Goal: Task Accomplishment & Management: Manage account settings

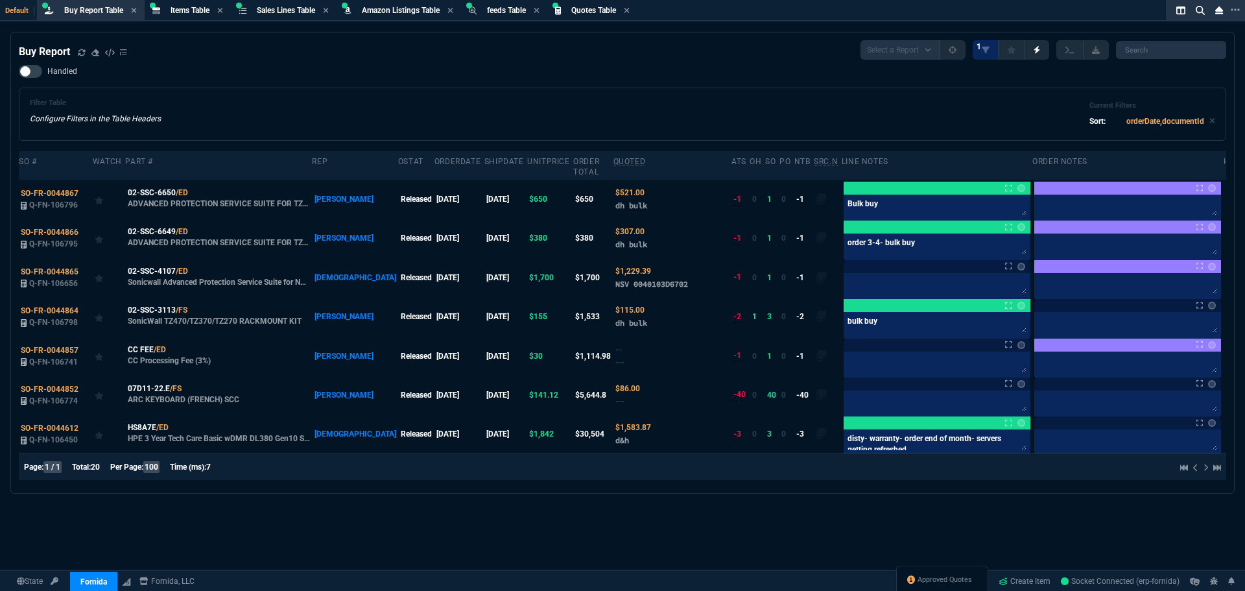
select select "8: NEPT"
click at [293, 6] on span "Sales Lines Table" at bounding box center [286, 10] width 58 height 9
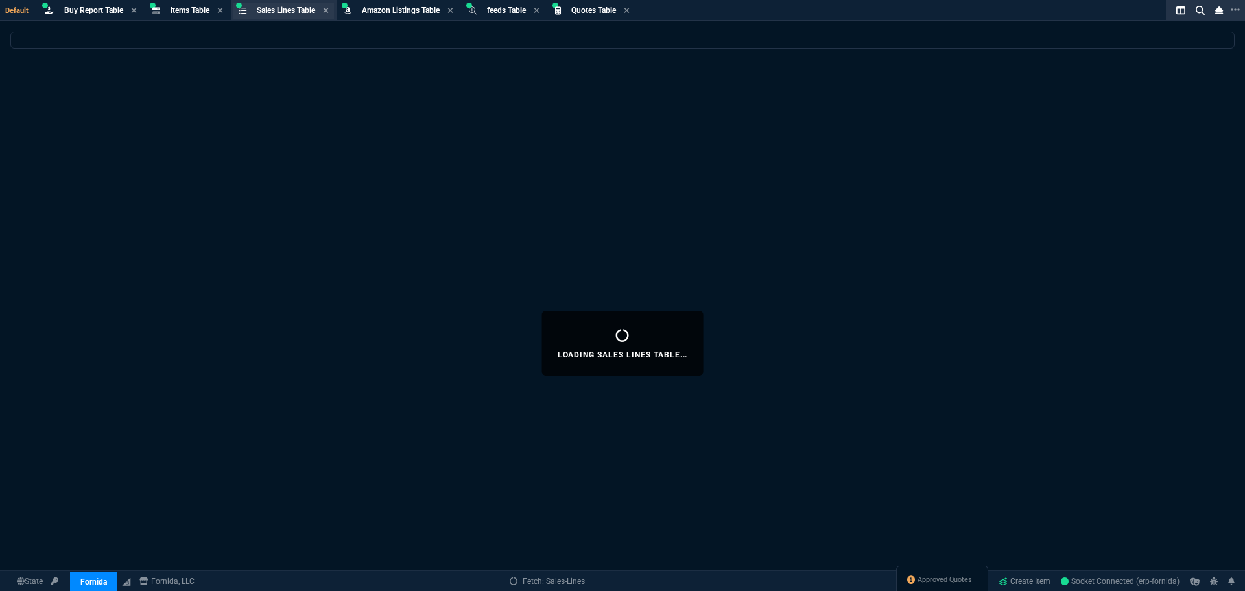
select select
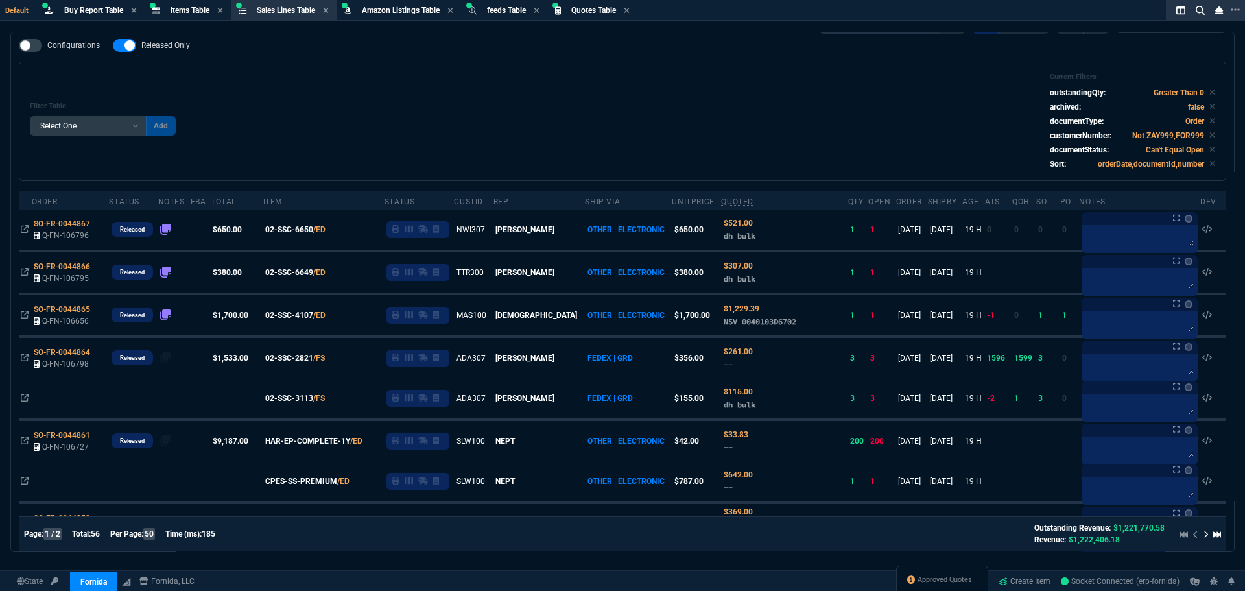
scroll to position [65, 0]
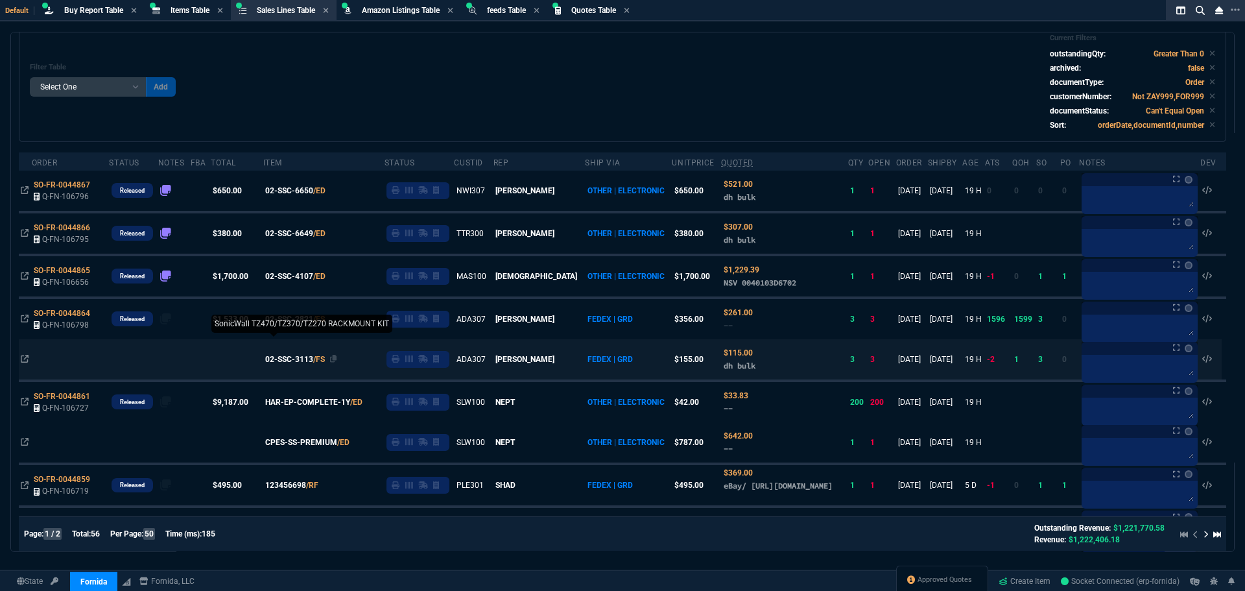
click at [313, 361] on span "02-SSC-3113" at bounding box center [289, 359] width 48 height 12
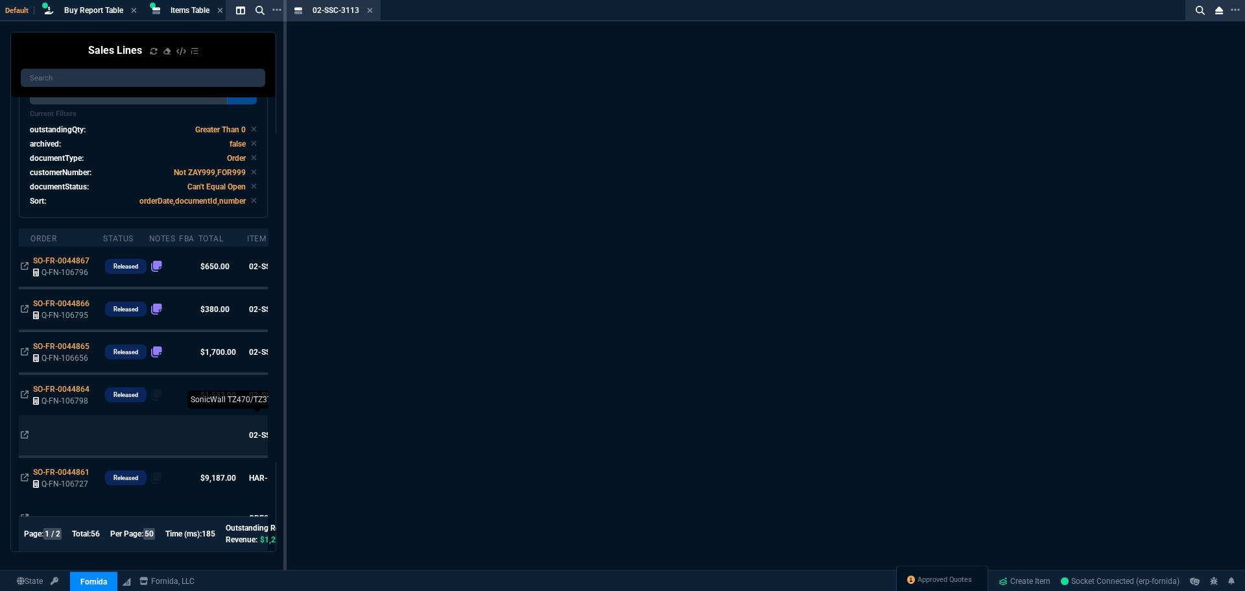
scroll to position [102, 0]
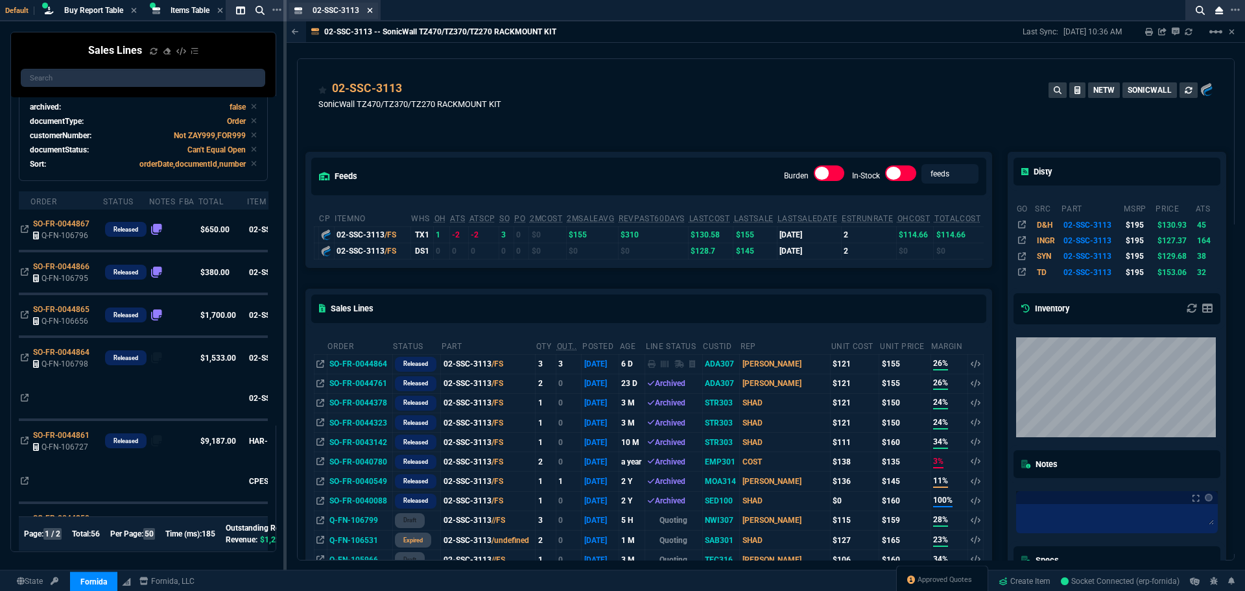
click at [369, 10] on icon at bounding box center [369, 10] width 5 height 5
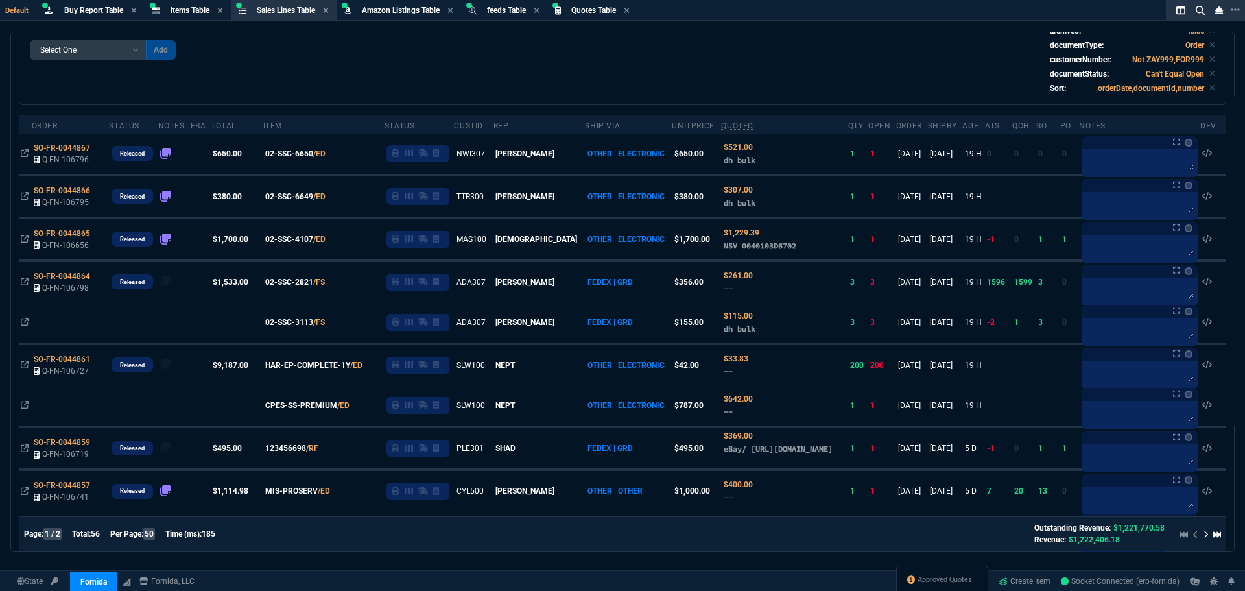
scroll to position [65, 0]
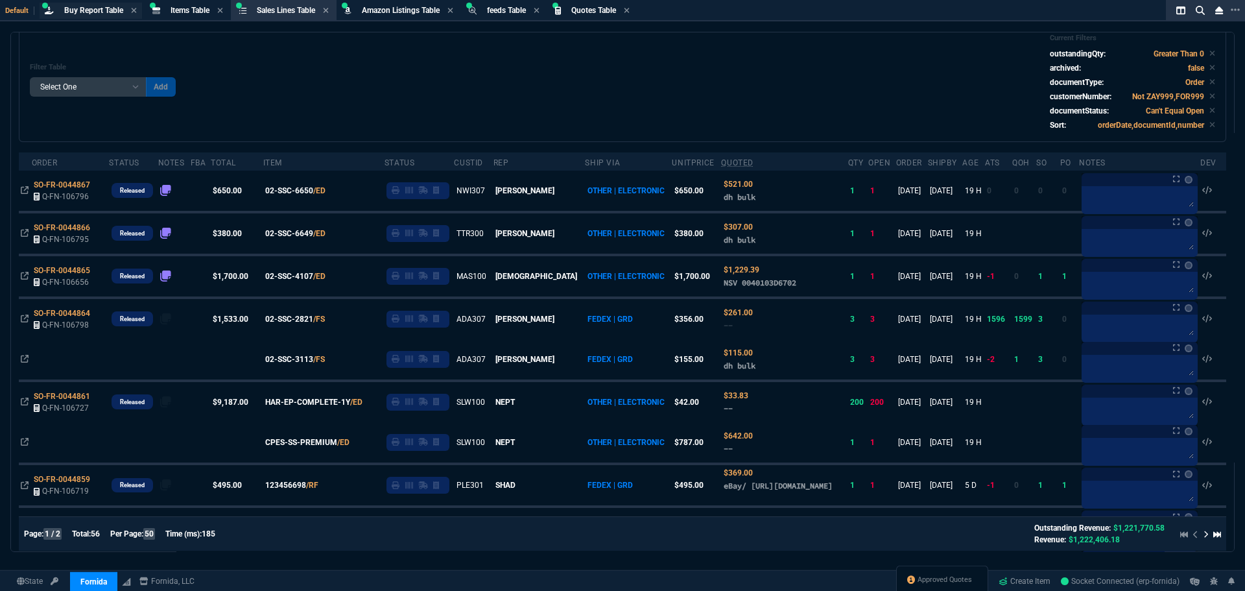
click at [90, 12] on span "Buy Report Table" at bounding box center [93, 10] width 59 height 9
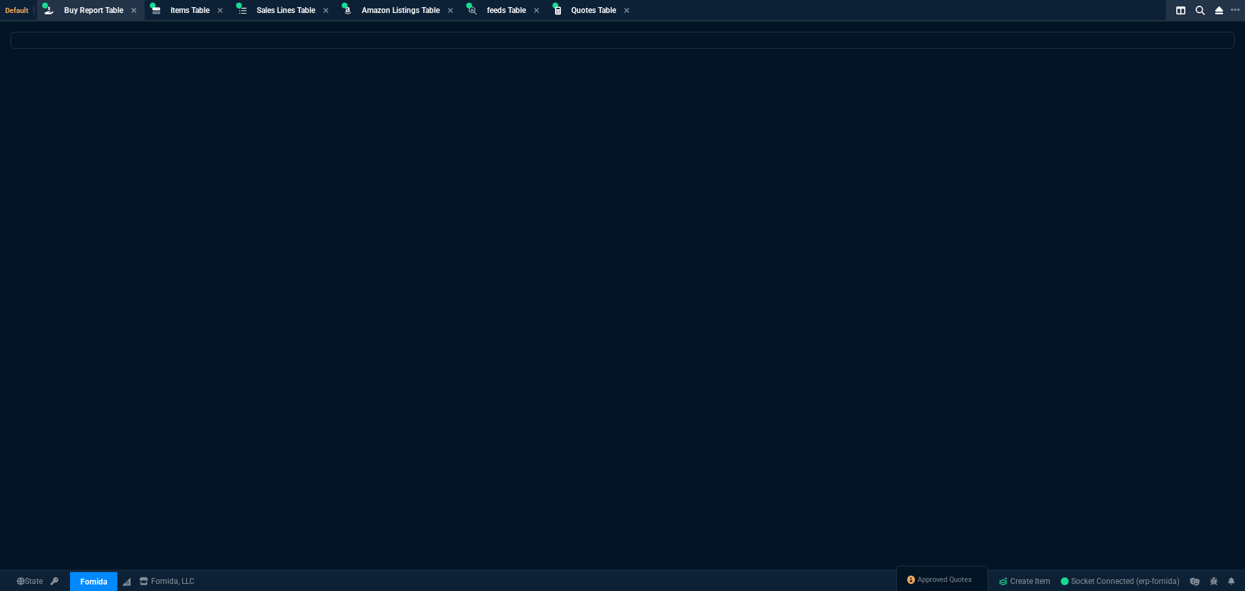
scroll to position [0, 0]
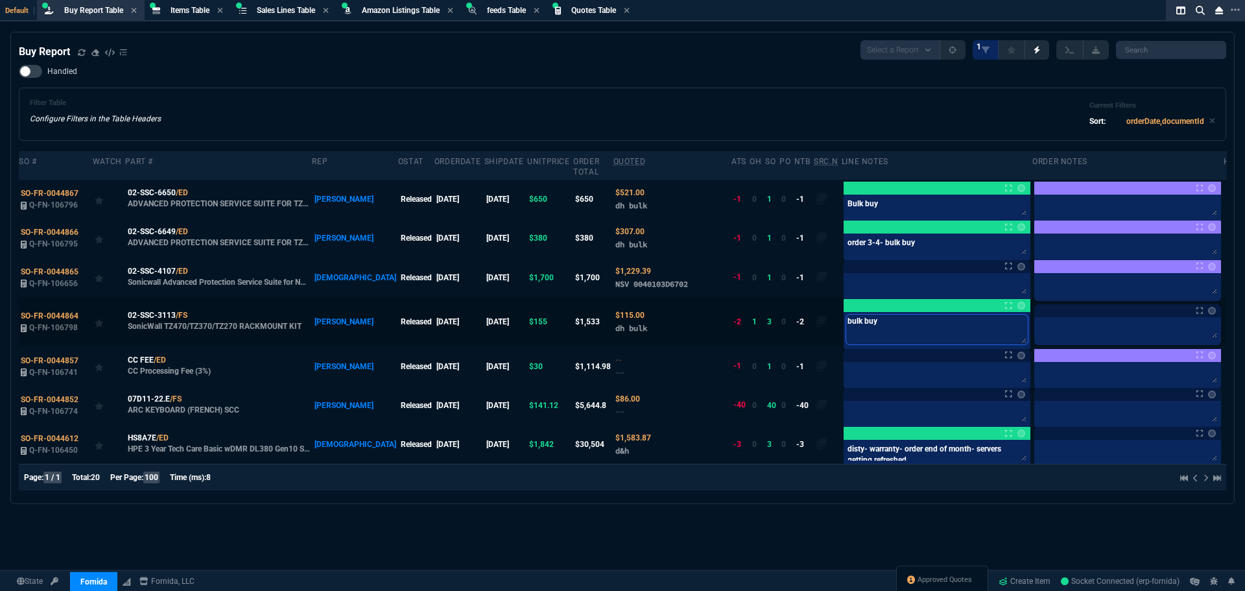
click at [875, 315] on textarea "bulk buy" at bounding box center [937, 330] width 182 height 30
type textarea "bulk buy-"
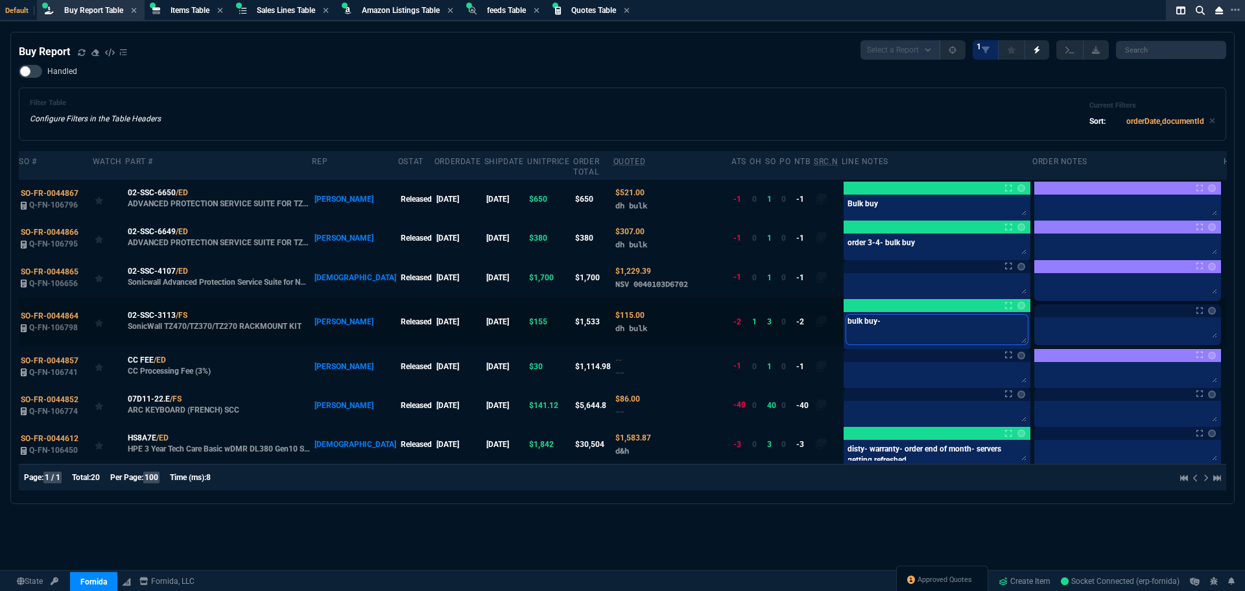
type textarea "bulk buy- b"
type textarea "bulk buy- bu"
type textarea "bulk buy- but"
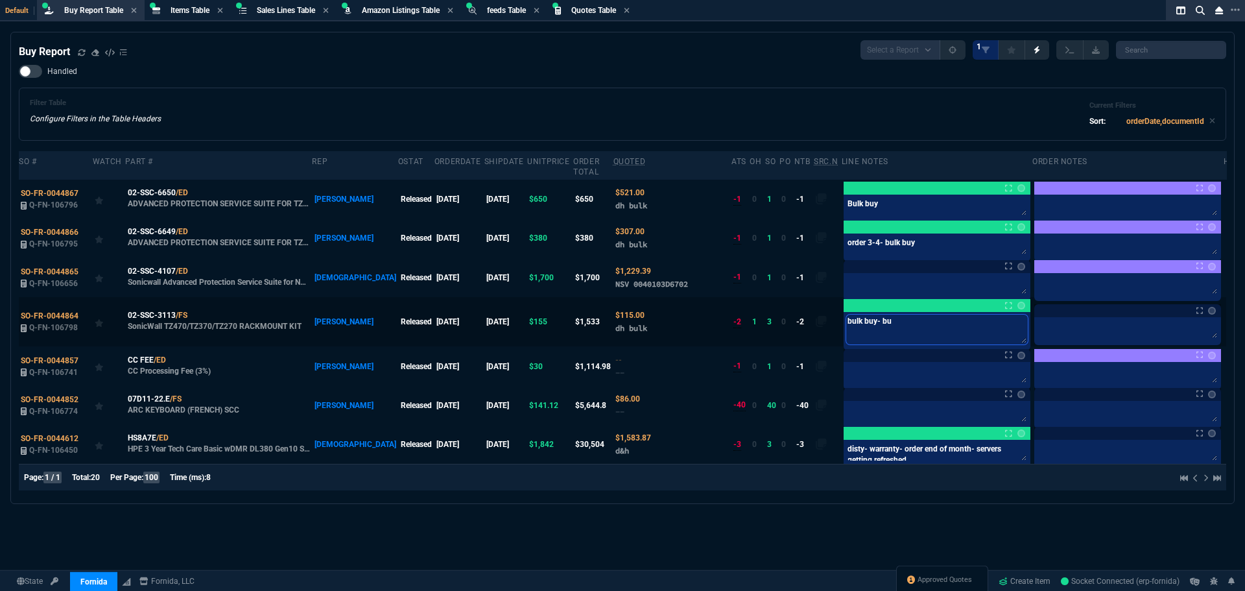
type textarea "bulk buy- but"
type textarea "bulk buy- but l"
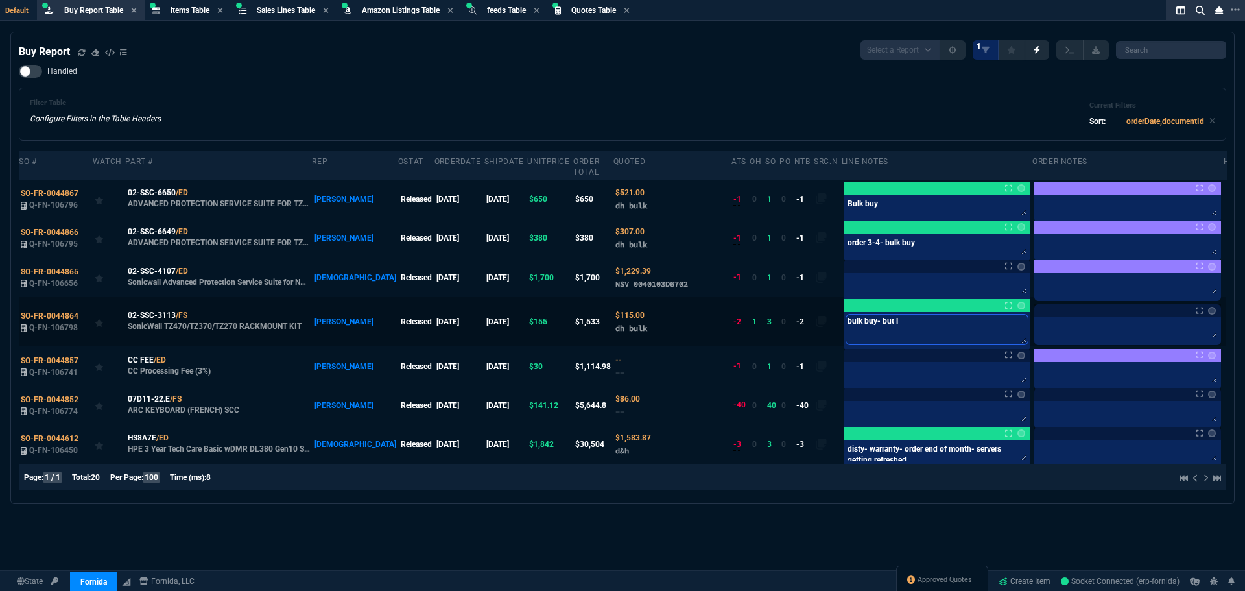
type textarea "bulk buy- but li"
type textarea "bulk buy- but lik"
type textarea "bulk buy- but like"
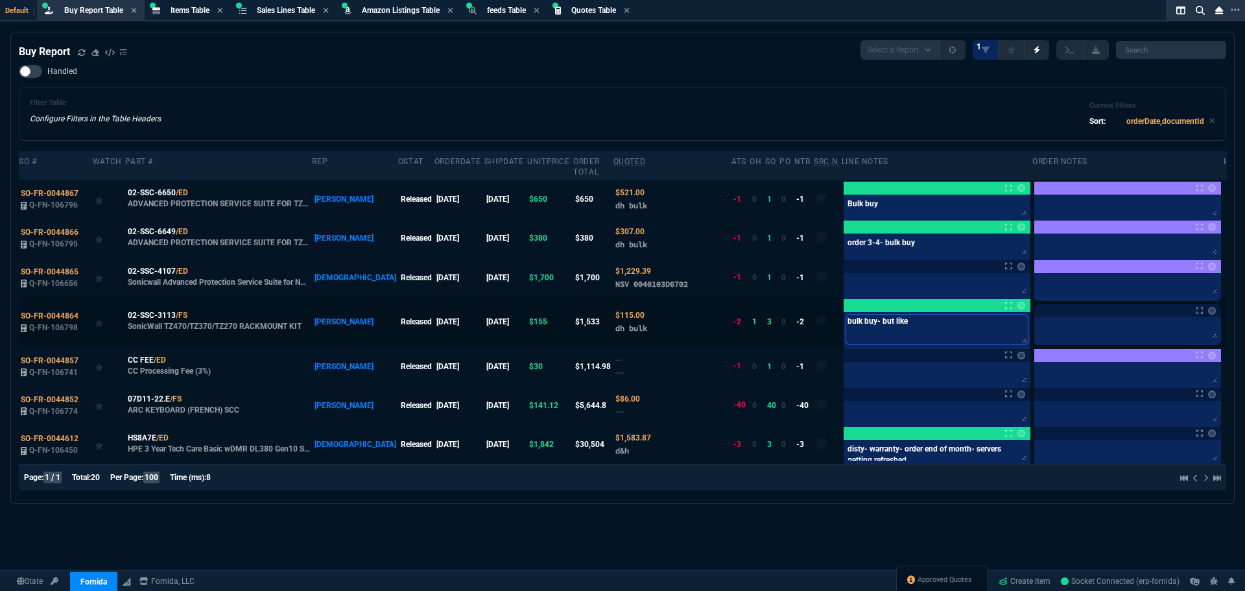
type textarea "bulk buy- but like"
type textarea "bulk buy- but like 8"
click at [863, 315] on textarea "bulk buy- but like 8" at bounding box center [937, 330] width 182 height 30
type textarea "bulk buy- bu like 8"
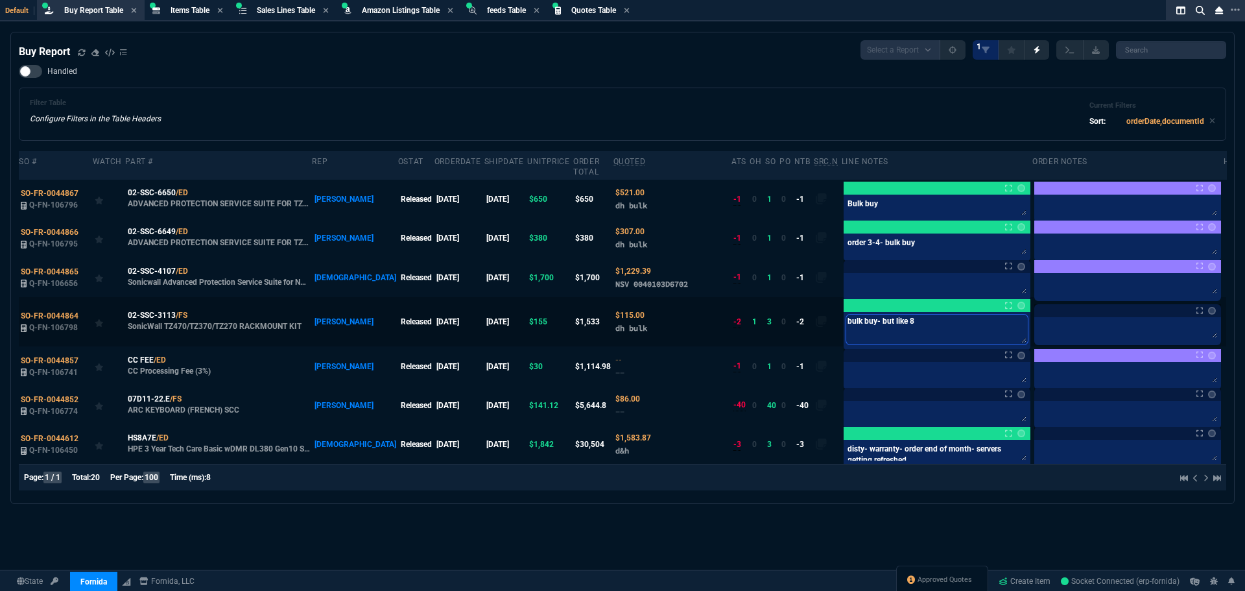
type textarea "bulk buy- bu like 8"
type textarea "bulk buy- buy like 8"
click at [889, 364] on textarea at bounding box center [937, 373] width 182 height 19
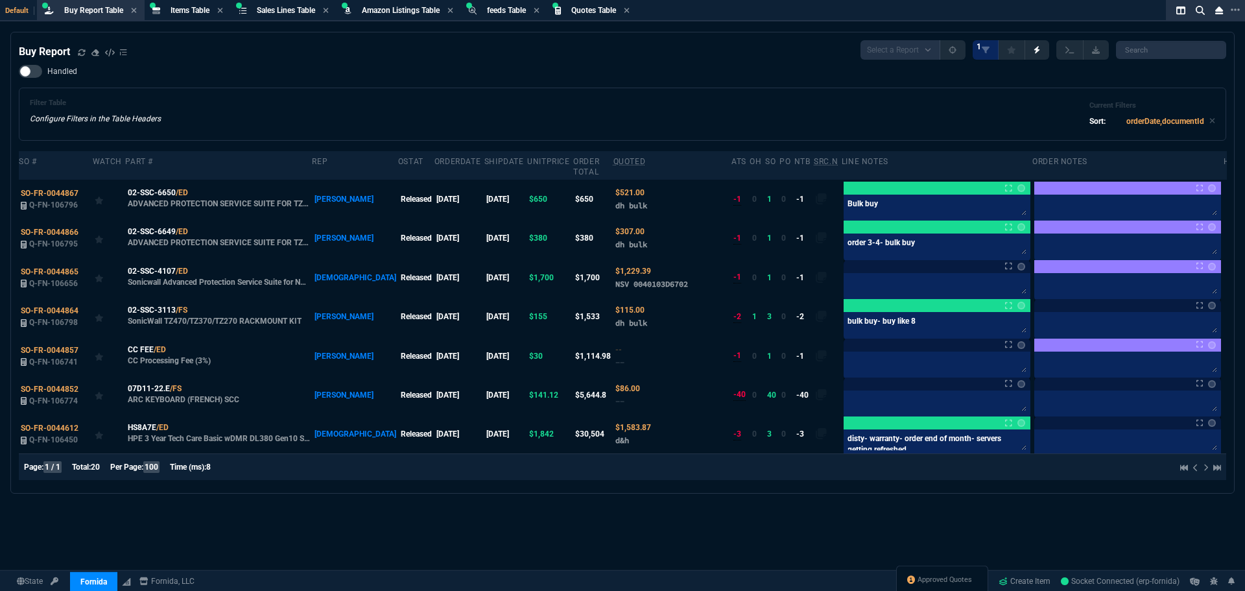
click at [560, 106] on div "Filter Table Configure Filters in the Table Headers Current Filters Sort: order…" at bounding box center [622, 114] width 1185 height 31
click at [296, 6] on span "Sales Lines Table" at bounding box center [286, 10] width 58 height 9
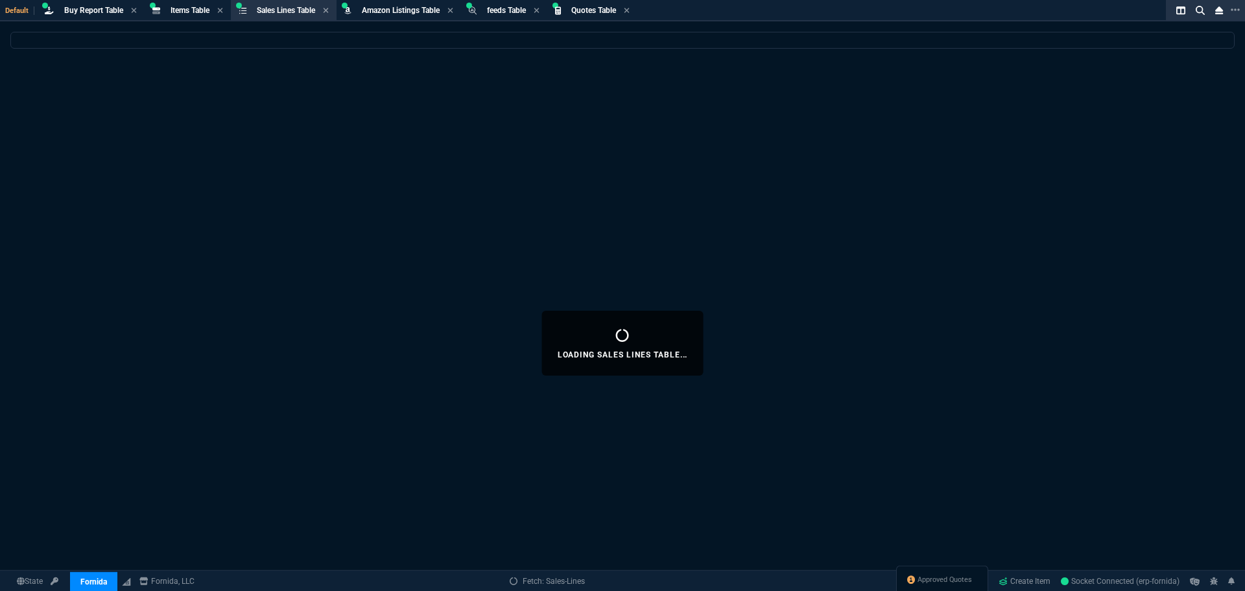
select select
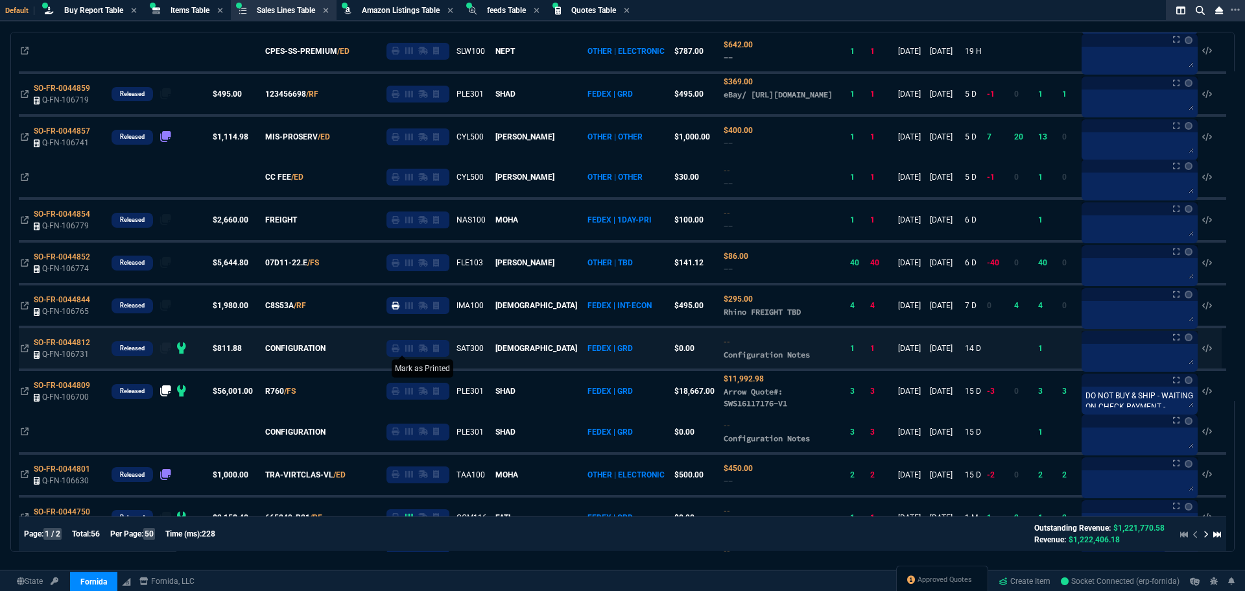
scroll to position [519, 0]
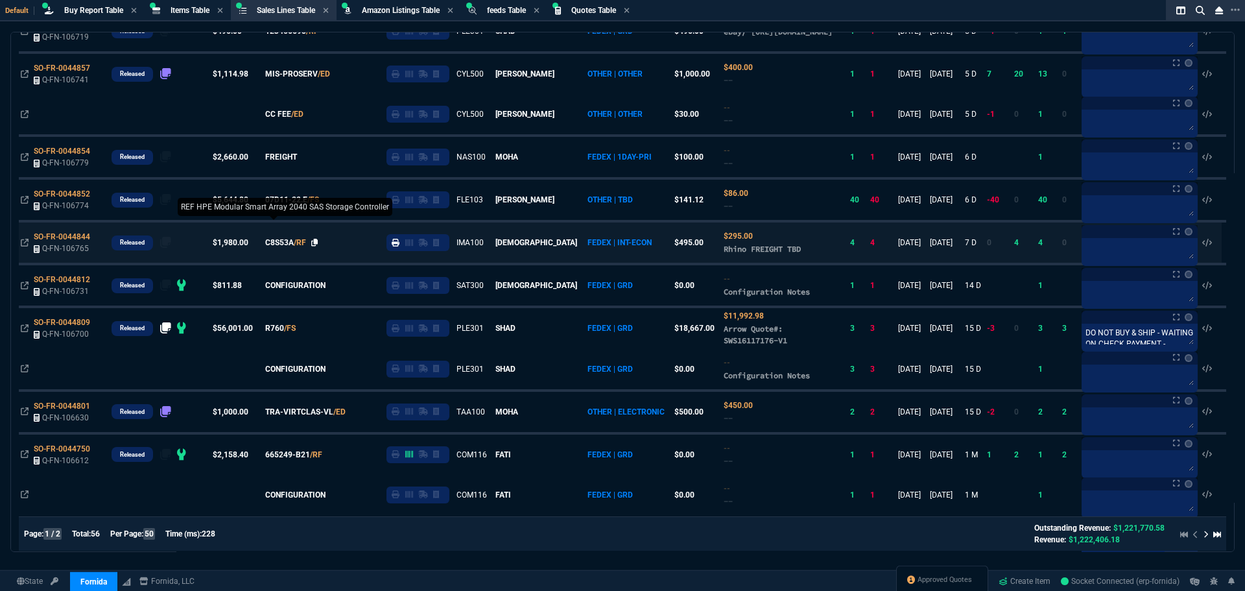
click at [318, 246] on icon at bounding box center [314, 243] width 7 height 8
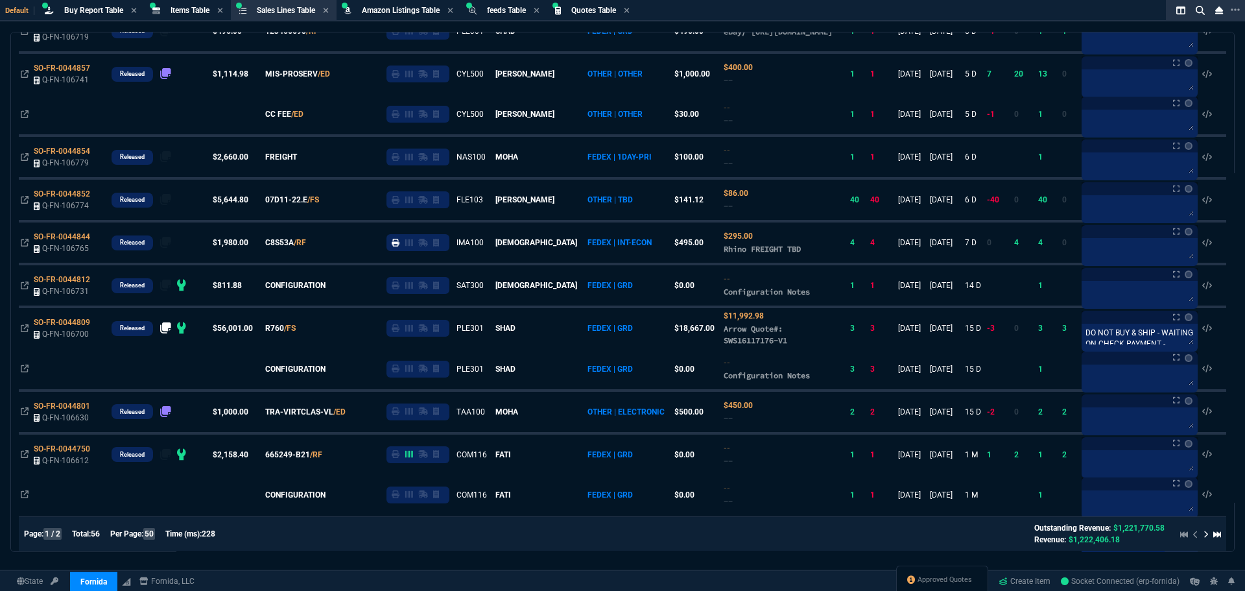
click at [77, 241] on span "SO-FR-0044844" at bounding box center [62, 236] width 56 height 9
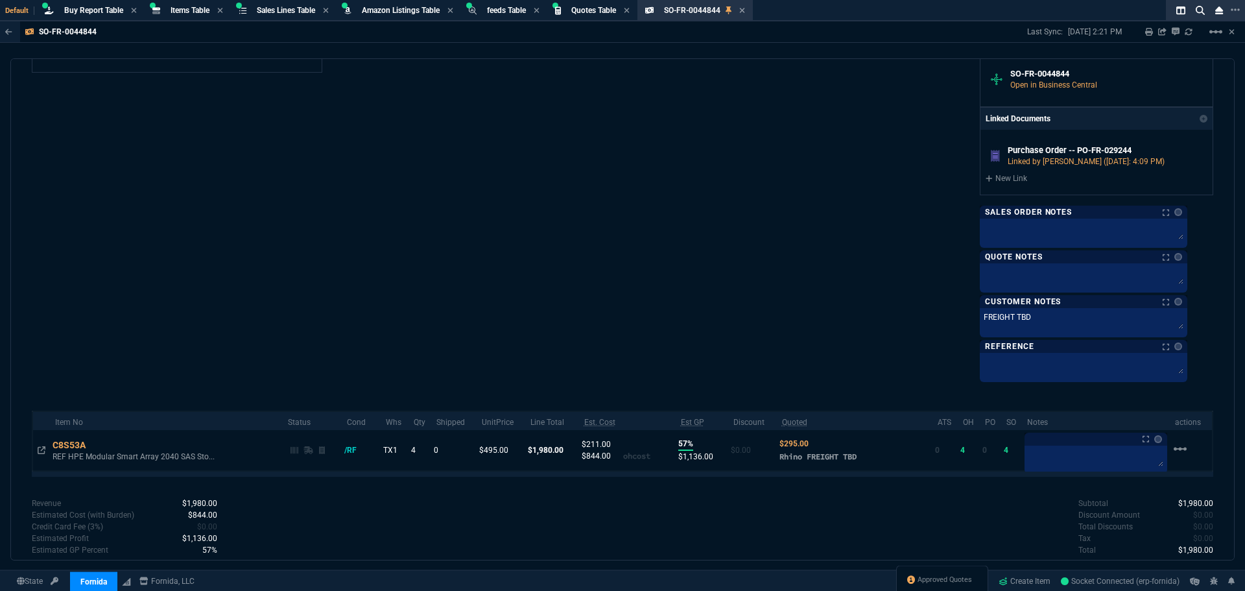
scroll to position [640, 0]
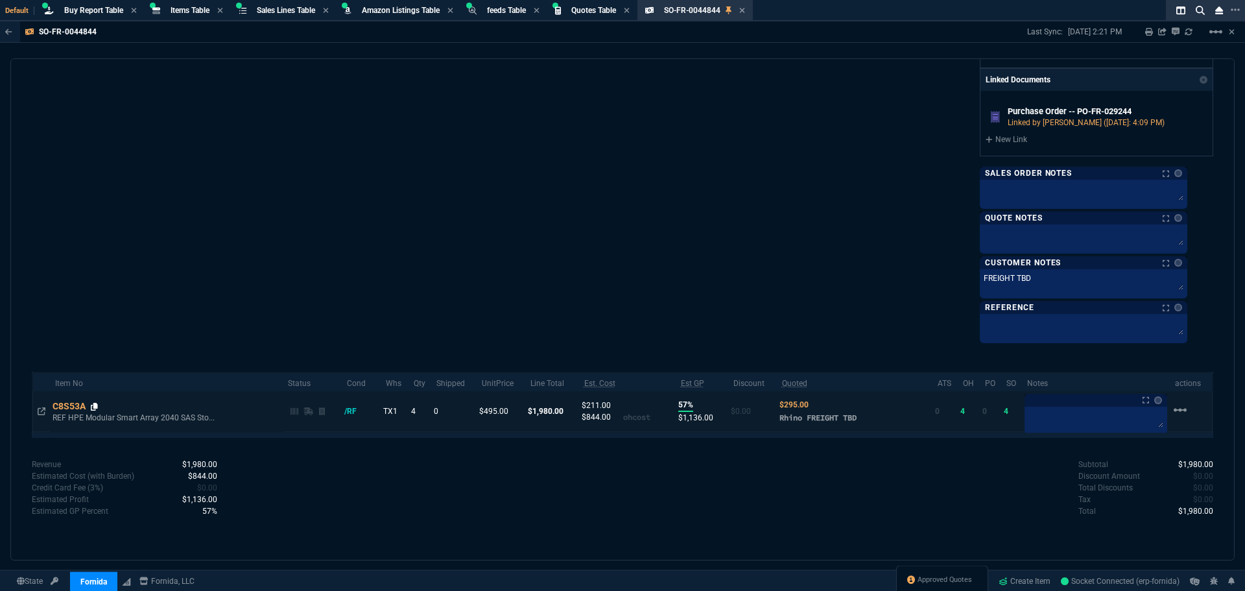
click at [97, 407] on icon at bounding box center [94, 407] width 7 height 8
